Goal: Information Seeking & Learning: Learn about a topic

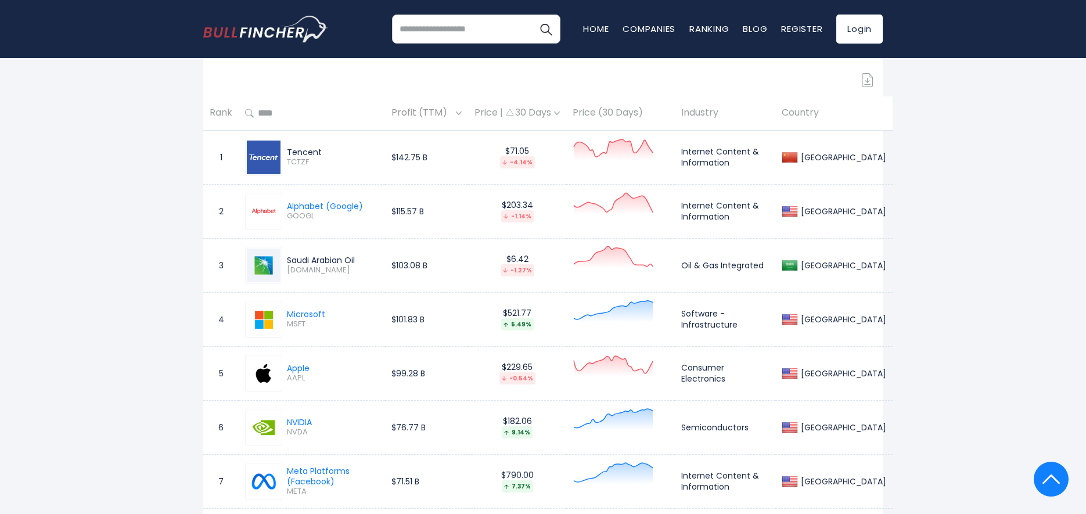
scroll to position [523, 0]
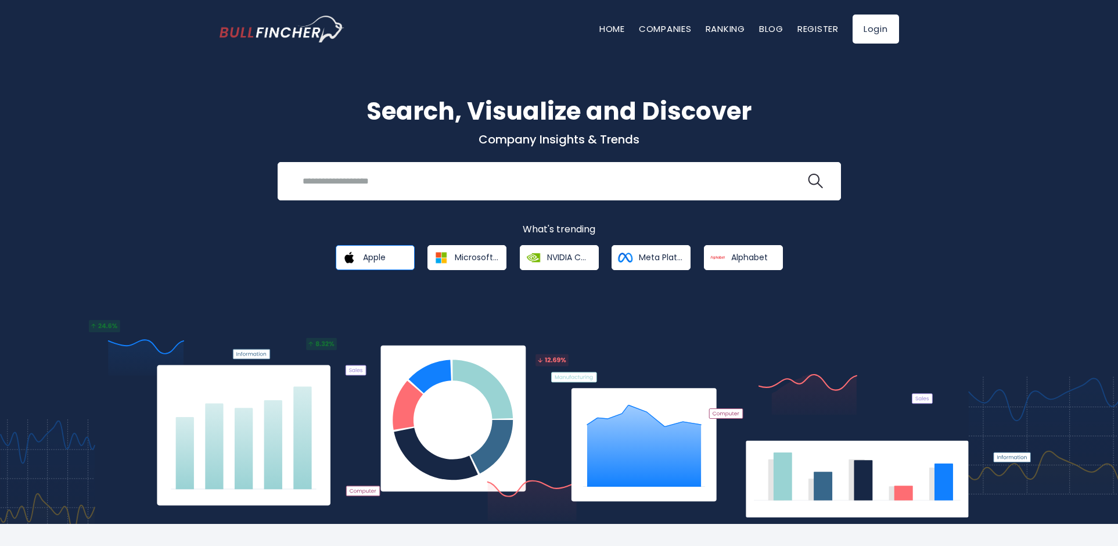
click at [383, 260] on span "Apple" at bounding box center [374, 257] width 23 height 10
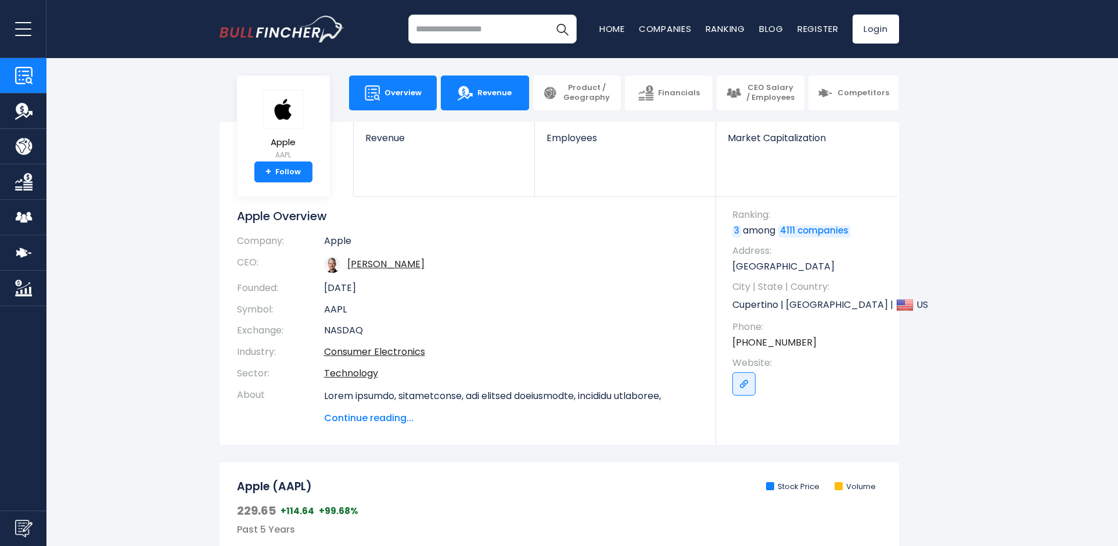
click at [491, 87] on link "Revenue" at bounding box center [485, 92] width 88 height 35
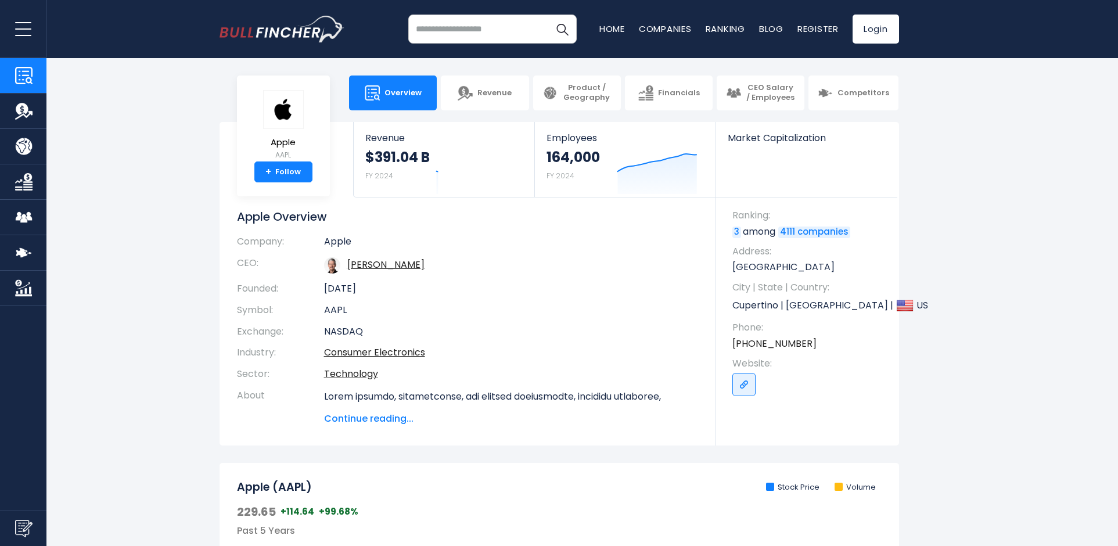
scroll to position [261, 0]
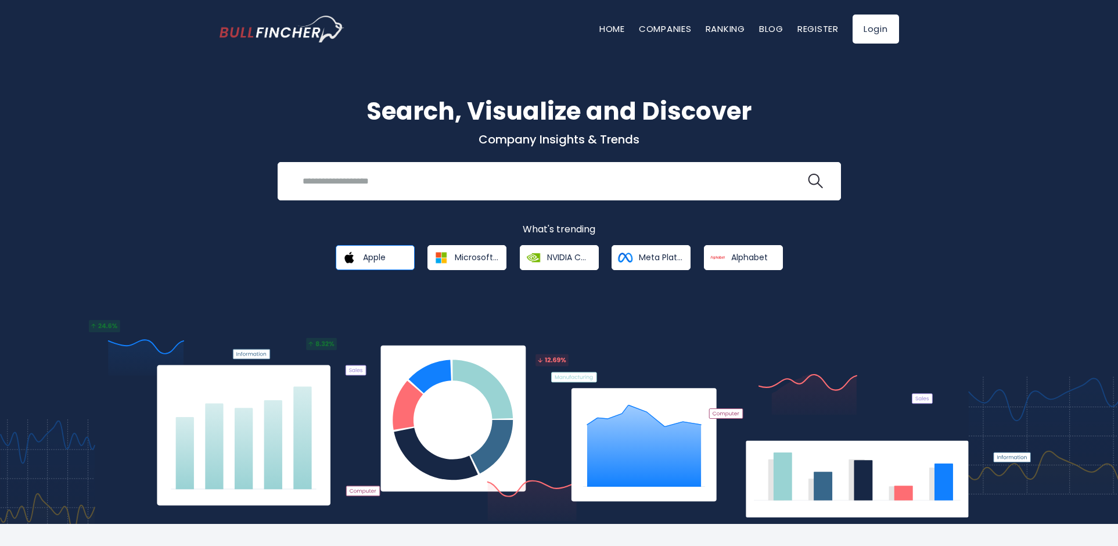
click at [357, 264] on img at bounding box center [349, 257] width 20 height 20
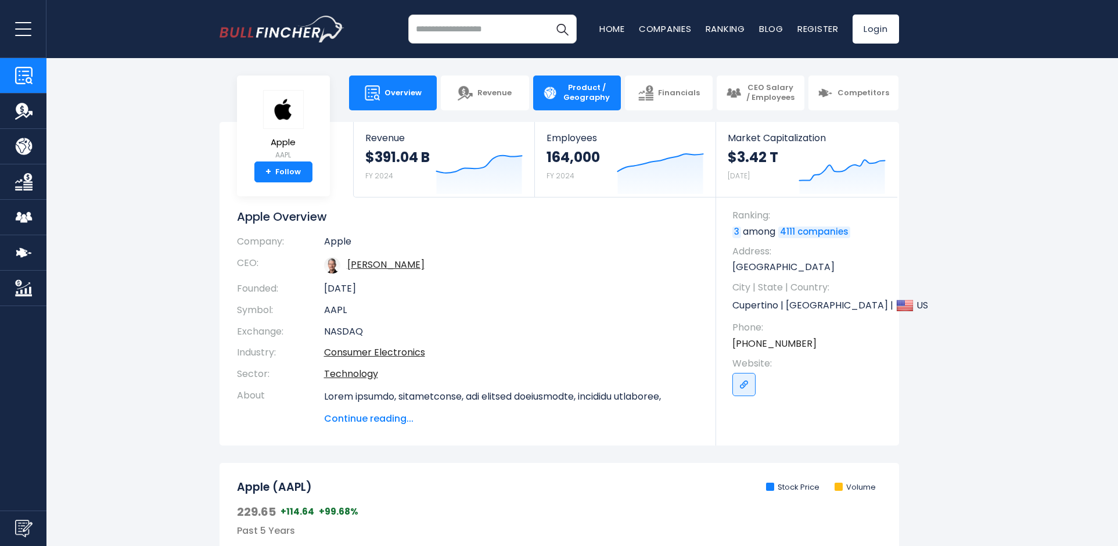
click at [581, 99] on span "Product / Geography" at bounding box center [586, 93] width 49 height 20
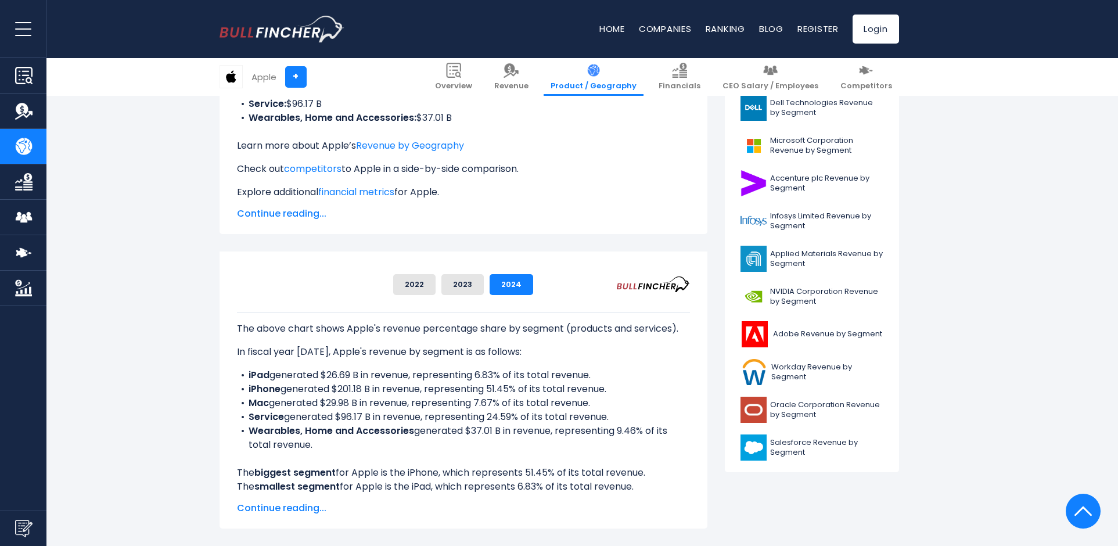
scroll to position [261, 0]
